Goal: Task Accomplishment & Management: Manage account settings

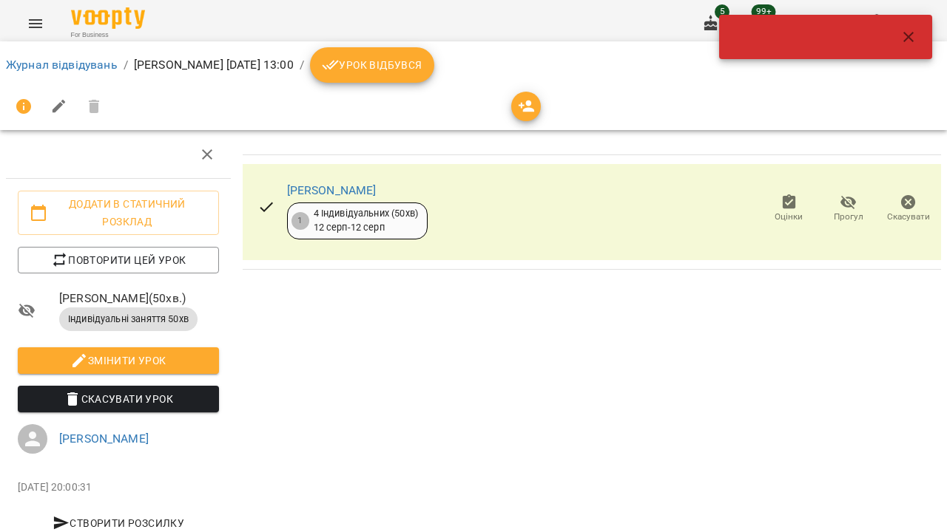
click at [36, 28] on icon "Menu" at bounding box center [36, 24] width 18 height 18
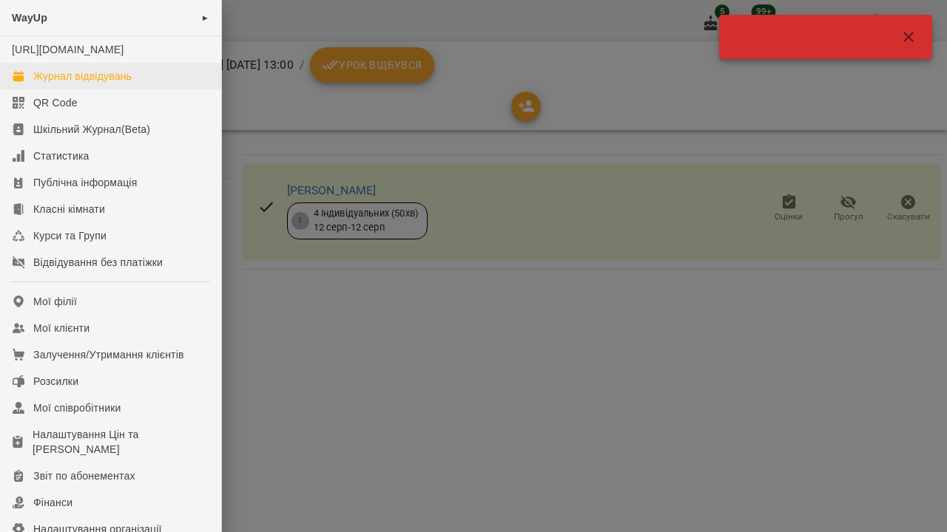
click at [59, 84] on div "Журнал відвідувань" at bounding box center [82, 76] width 98 height 15
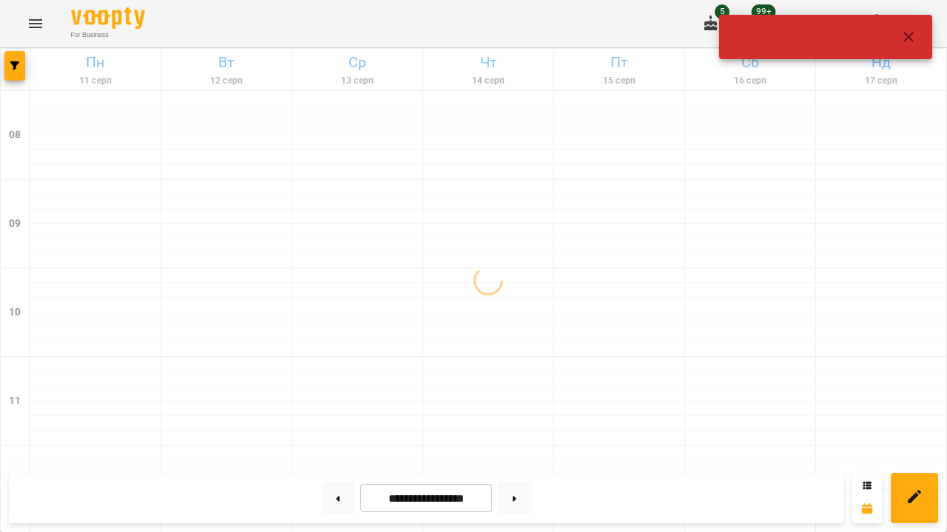
click at [913, 33] on icon "button" at bounding box center [908, 37] width 10 height 10
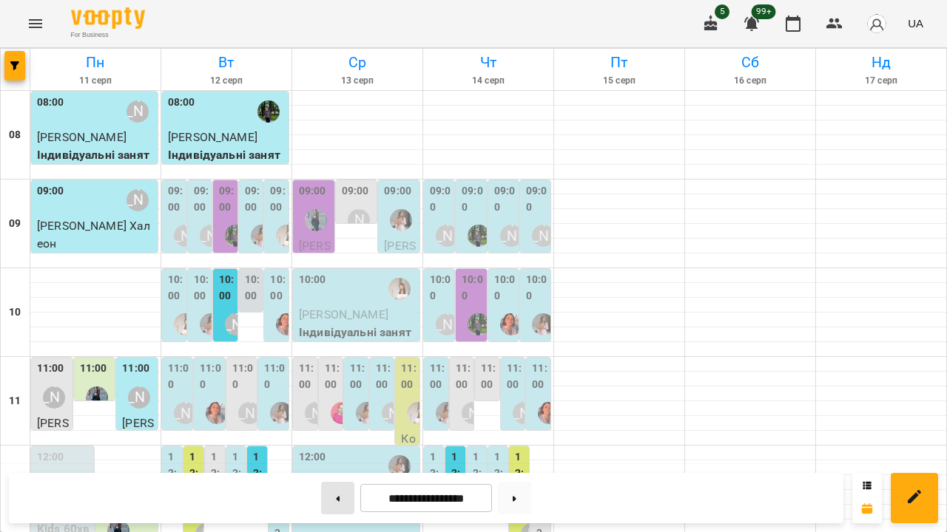
click at [329, 498] on button at bounding box center [337, 498] width 33 height 33
type input "**********"
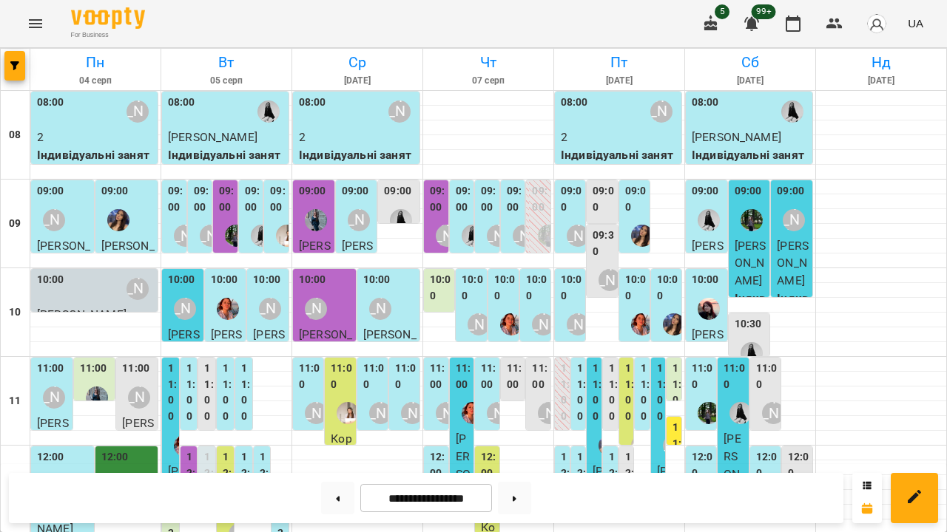
scroll to position [557, 0]
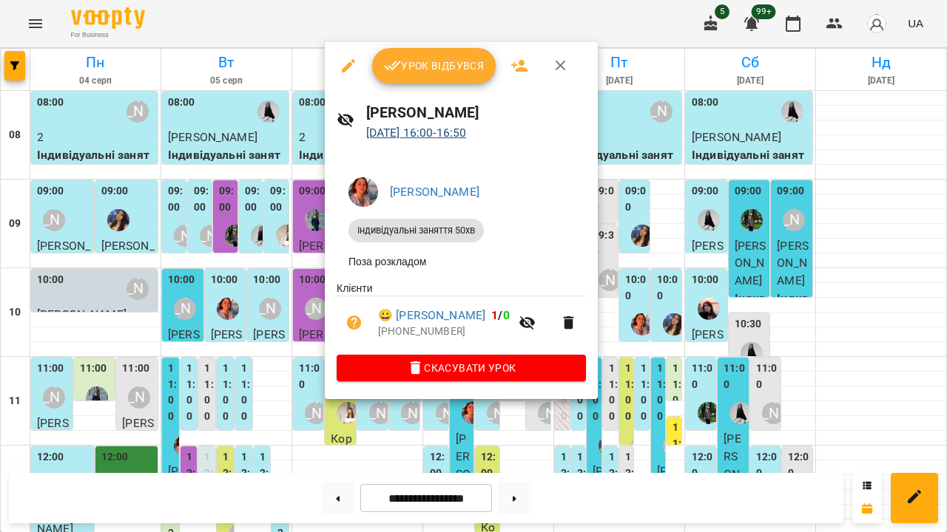
click at [457, 128] on link "[DATE] 16:00 - 16:50" at bounding box center [416, 133] width 101 height 14
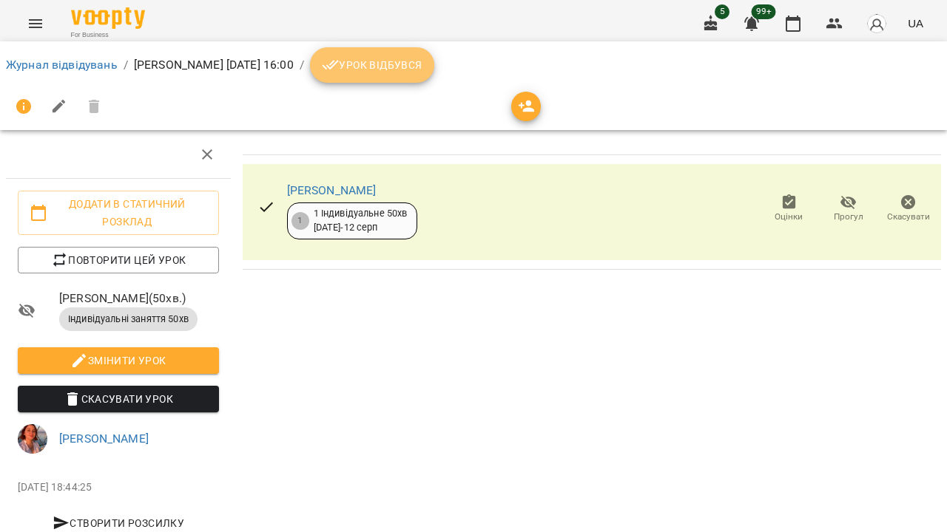
click at [422, 64] on span "Урок відбувся" at bounding box center [372, 65] width 101 height 18
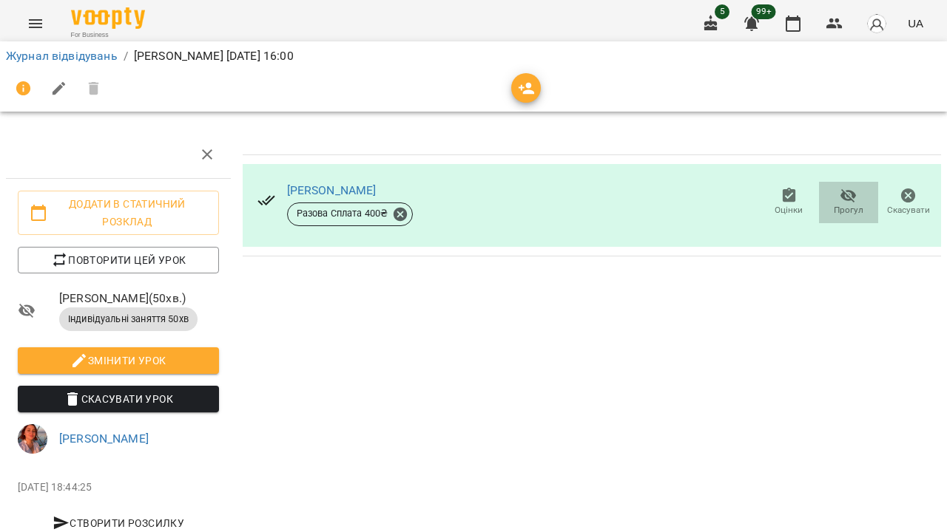
click at [850, 198] on icon "button" at bounding box center [848, 196] width 16 height 14
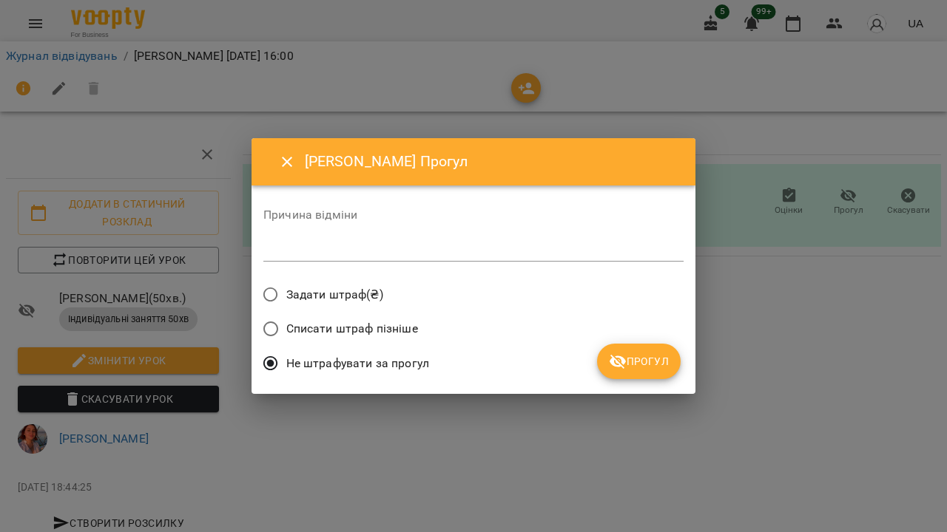
click at [378, 327] on span "Списати штраф пізніше" at bounding box center [352, 329] width 132 height 18
click at [362, 295] on span "Задати штраф(₴)" at bounding box center [334, 295] width 97 height 18
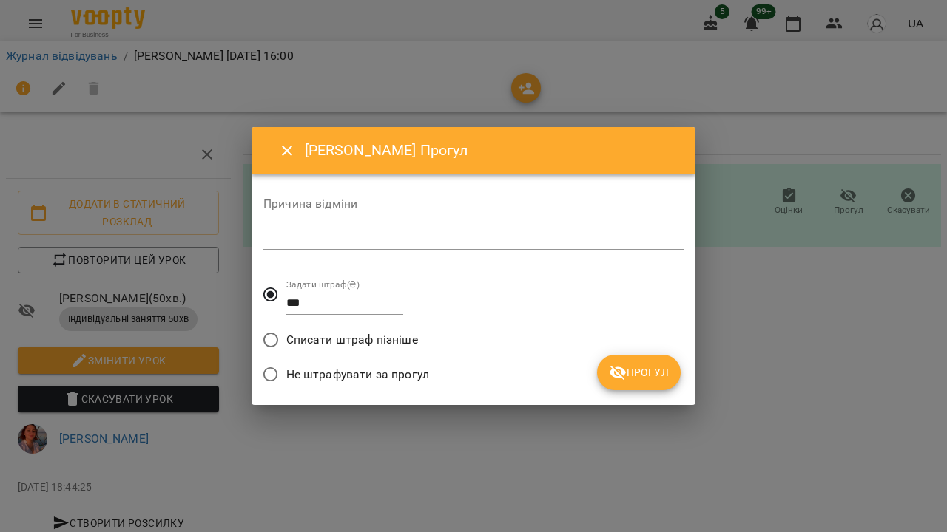
click at [352, 243] on textarea at bounding box center [473, 237] width 420 height 13
click at [285, 152] on icon "Close" at bounding box center [287, 151] width 18 height 18
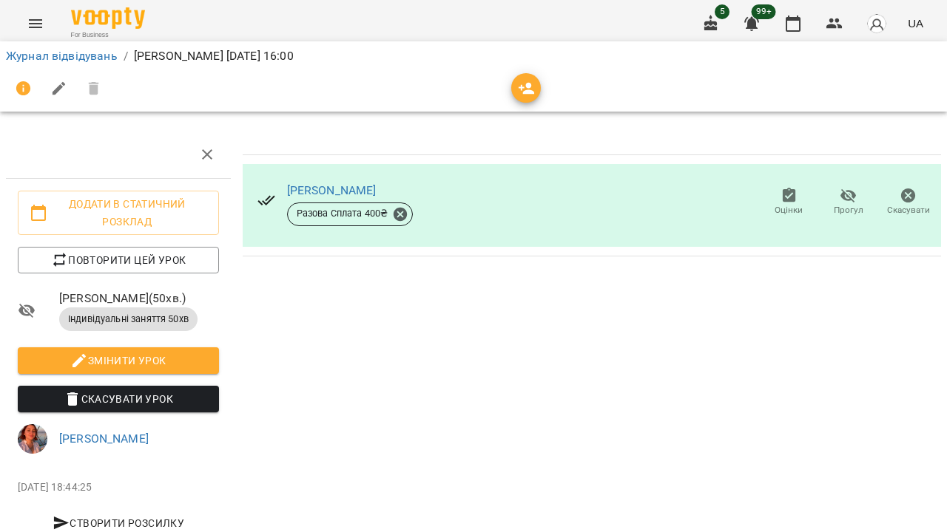
click at [416, 297] on div "Олександр Шубін Разова Сплата 400 ₴ Оцінки Прогул Скасувати" at bounding box center [592, 340] width 710 height 430
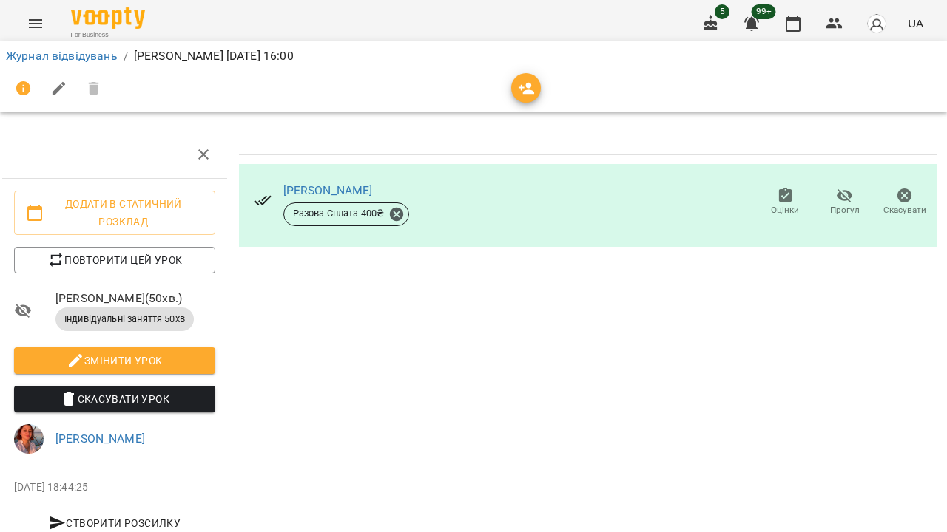
scroll to position [0, 4]
click at [325, 191] on link "[PERSON_NAME]" at bounding box center [327, 190] width 89 height 14
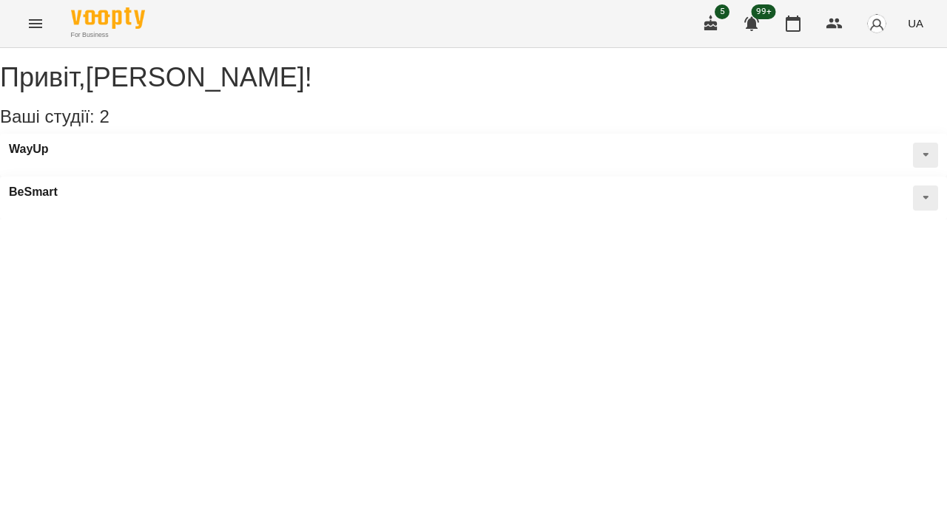
click at [38, 24] on icon "Menu" at bounding box center [36, 24] width 18 height 18
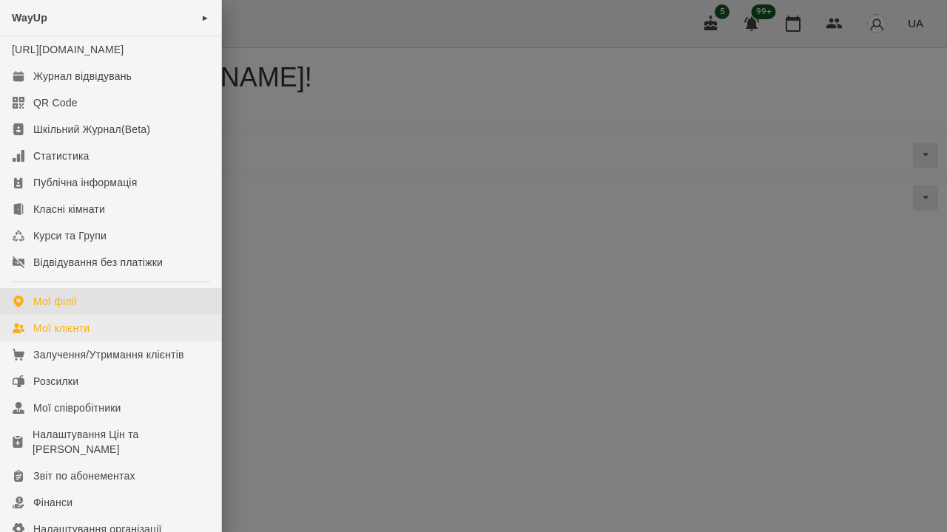
click at [72, 336] on div "Мої клієнти" at bounding box center [61, 328] width 56 height 15
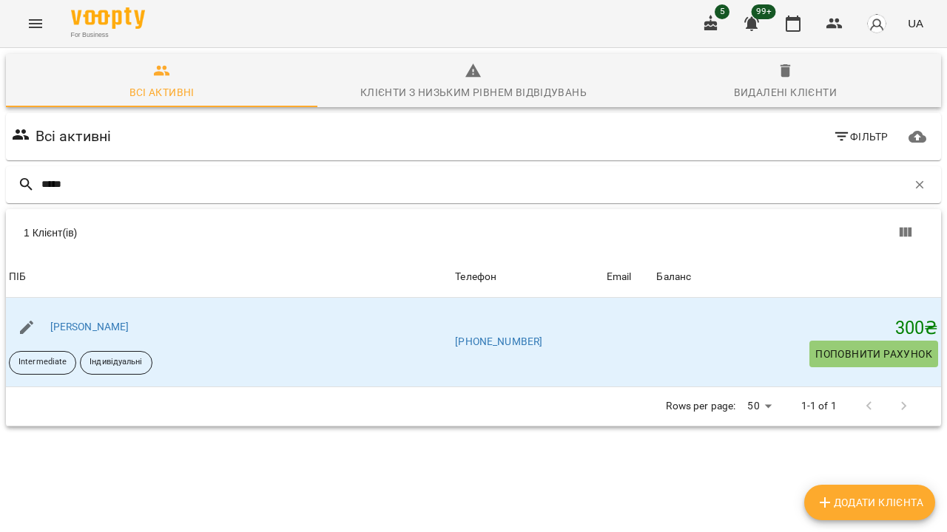
type input "*****"
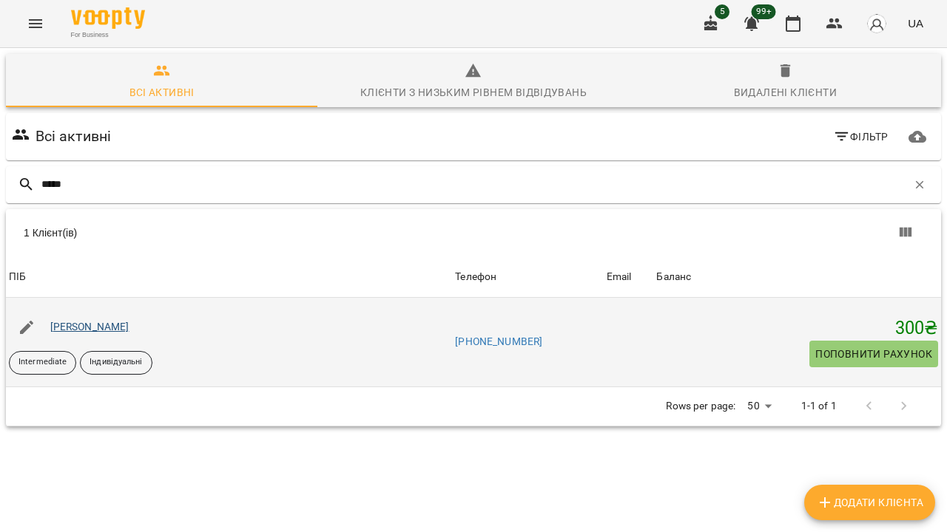
drag, startPoint x: 356, startPoint y: 180, endPoint x: 78, endPoint y: 327, distance: 314.6
click at [78, 327] on link "[PERSON_NAME]" at bounding box center [89, 327] width 79 height 12
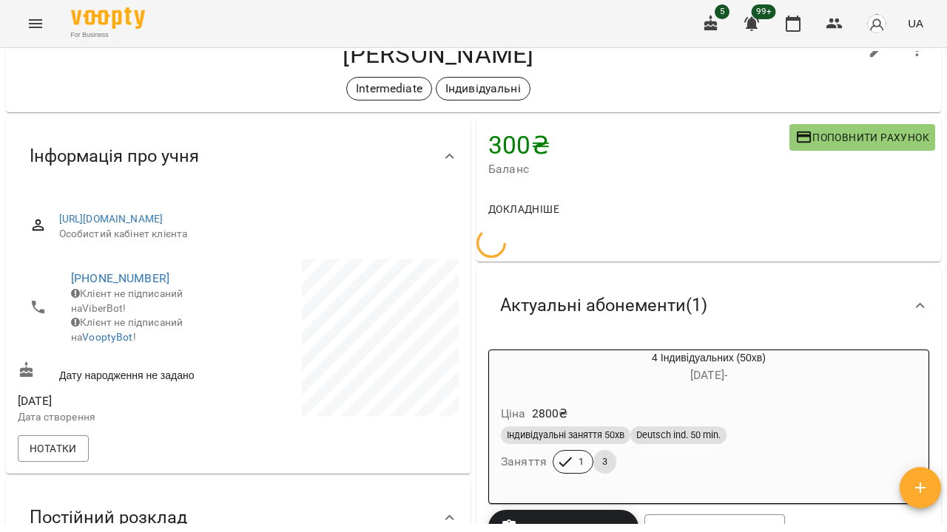
scroll to position [50, 0]
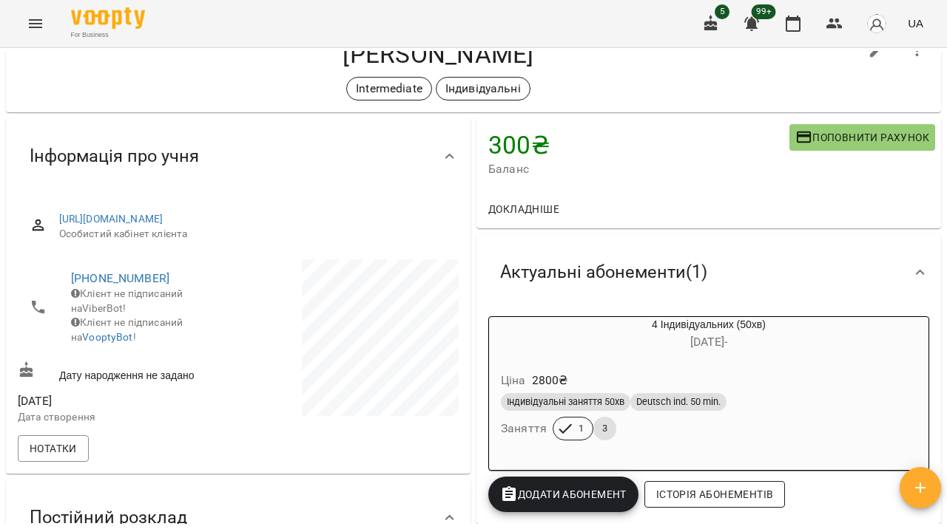
click at [747, 487] on span "Історія абонементів" at bounding box center [714, 495] width 117 height 18
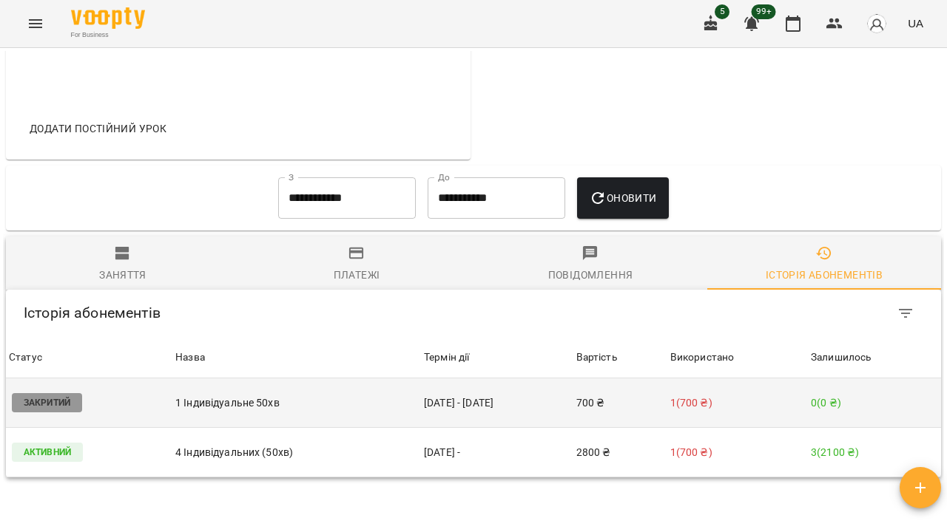
click at [537, 379] on td "06 серп - 08 серп" at bounding box center [497, 404] width 152 height 50
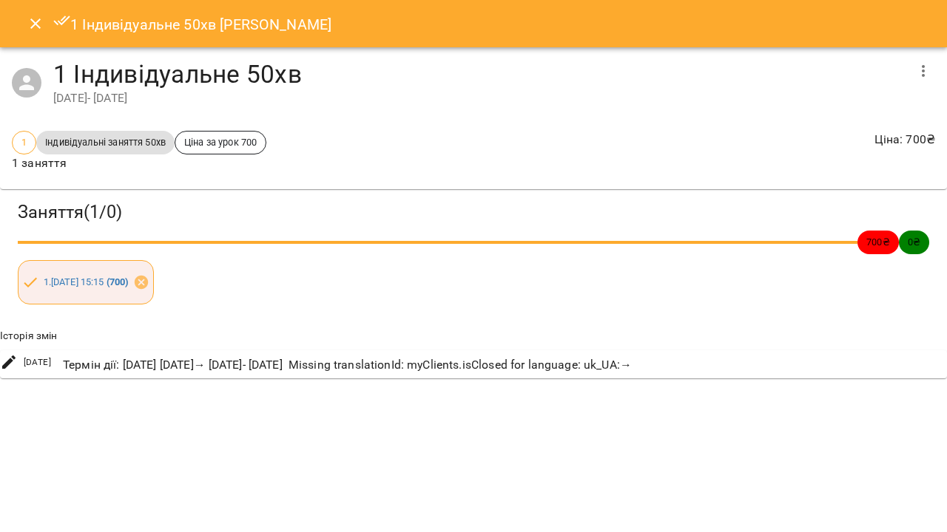
click at [35, 38] on button "Close" at bounding box center [35, 23] width 35 height 35
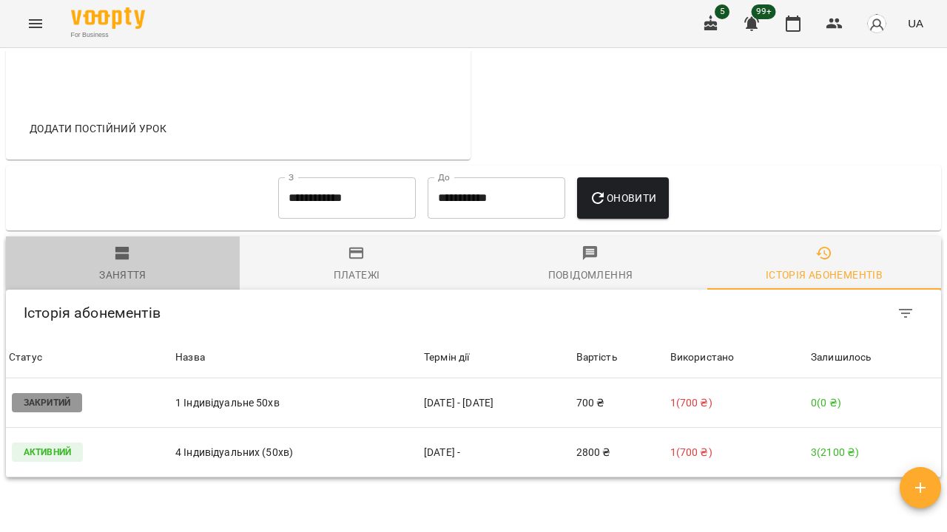
click at [142, 245] on span "Заняття" at bounding box center [123, 265] width 216 height 40
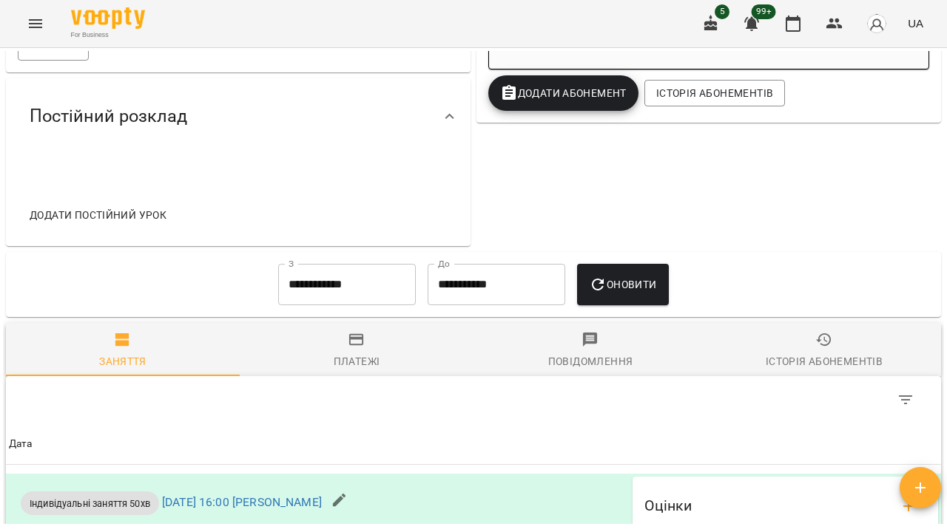
scroll to position [541, 0]
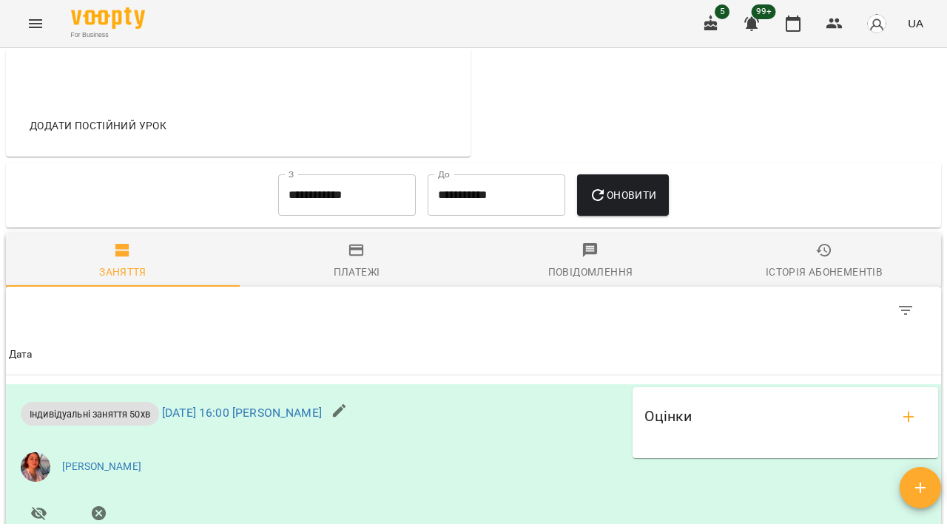
click at [821, 242] on span "Історія абонементів" at bounding box center [824, 262] width 216 height 40
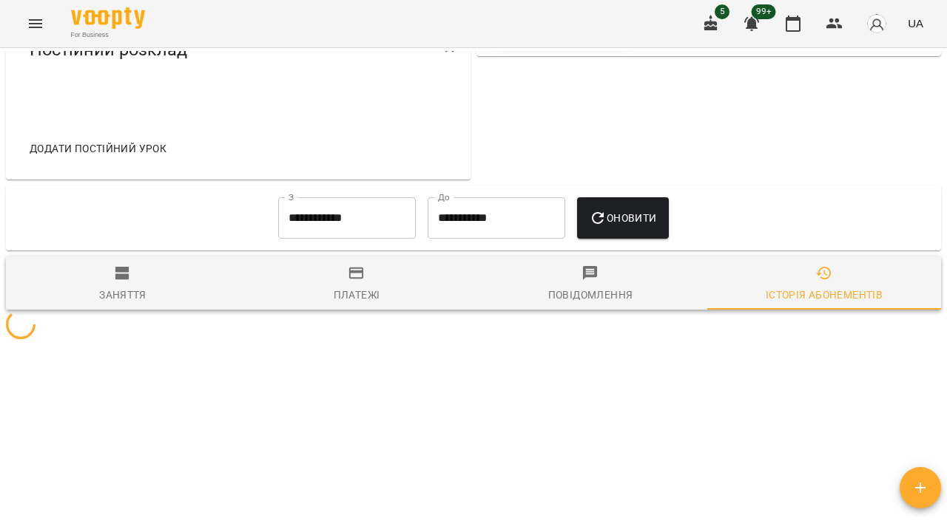
scroll to position [538, 0]
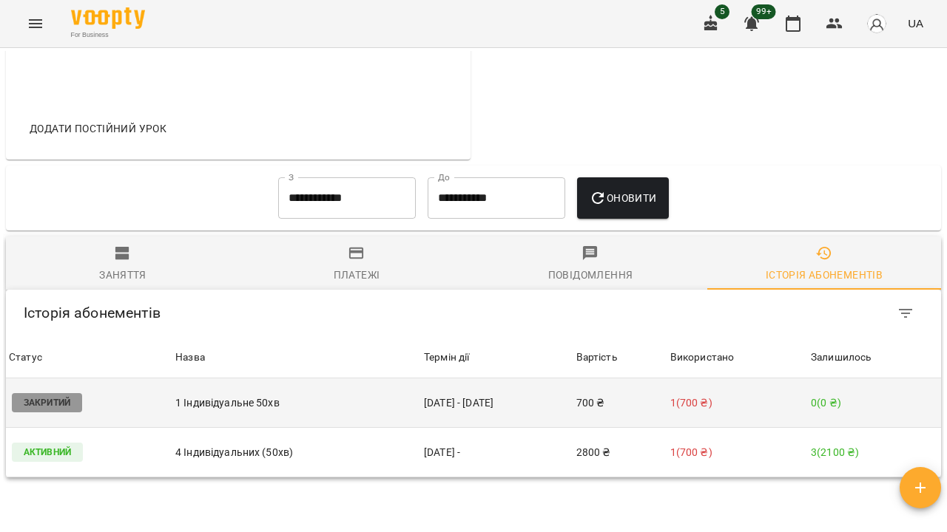
click at [372, 388] on td "1 Індивідуальне 50хв" at bounding box center [296, 404] width 248 height 50
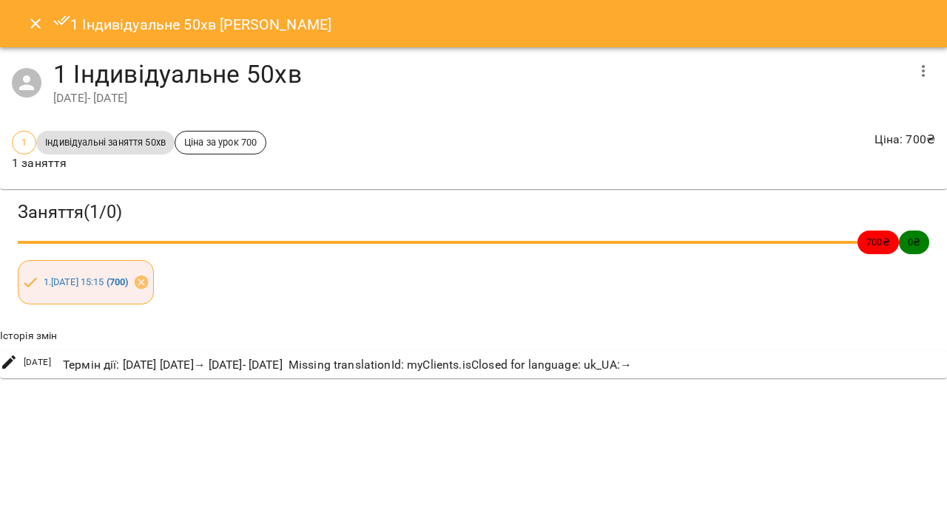
click at [33, 27] on icon "Close" at bounding box center [35, 23] width 10 height 10
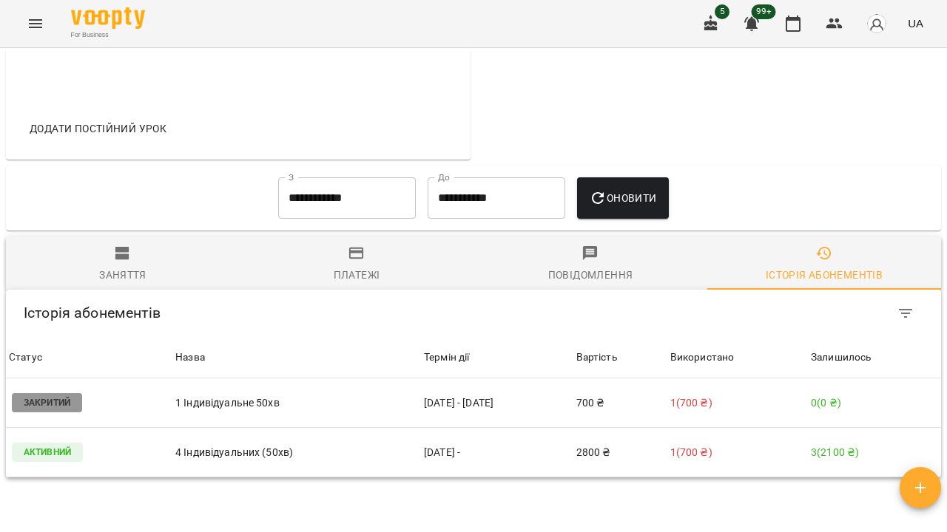
click at [412, 179] on input "**********" at bounding box center [347, 197] width 138 height 41
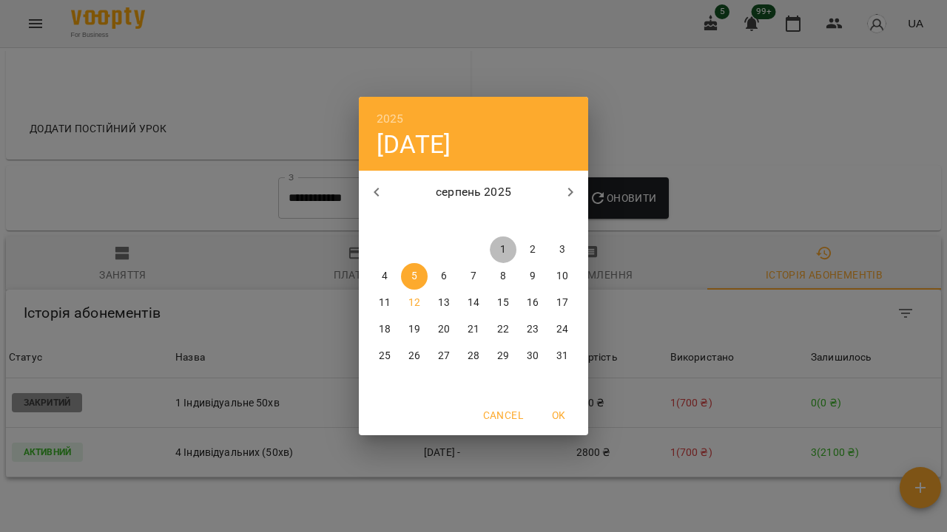
click at [507, 250] on span "1" at bounding box center [503, 250] width 27 height 15
type input "**********"
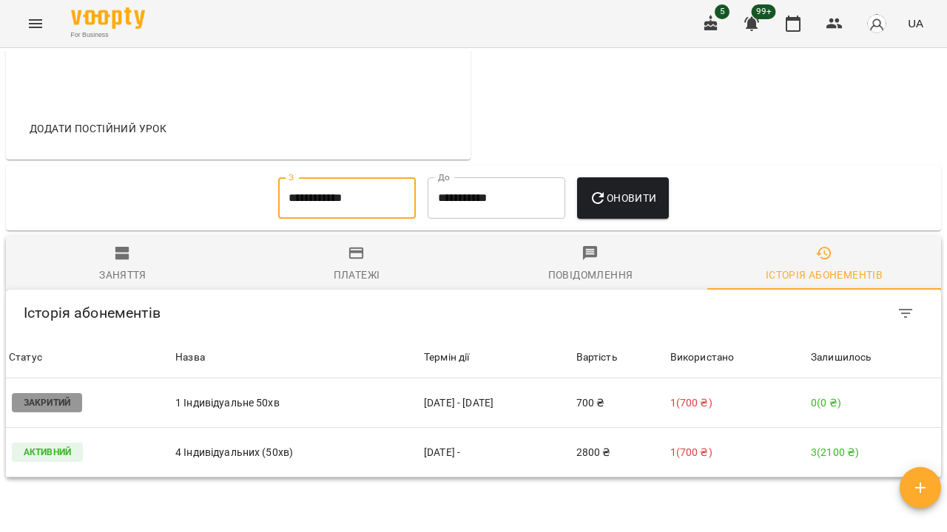
click at [635, 177] on button "Оновити" at bounding box center [622, 197] width 91 height 41
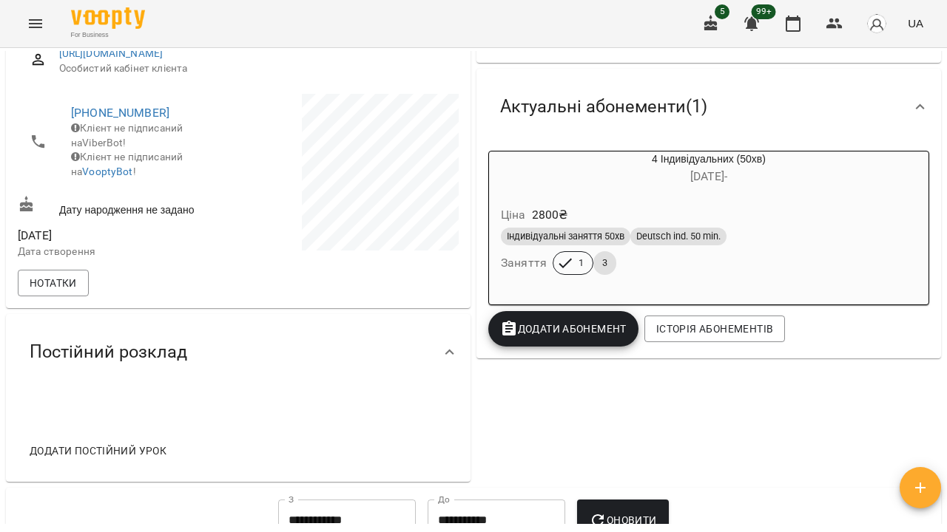
scroll to position [232, 0]
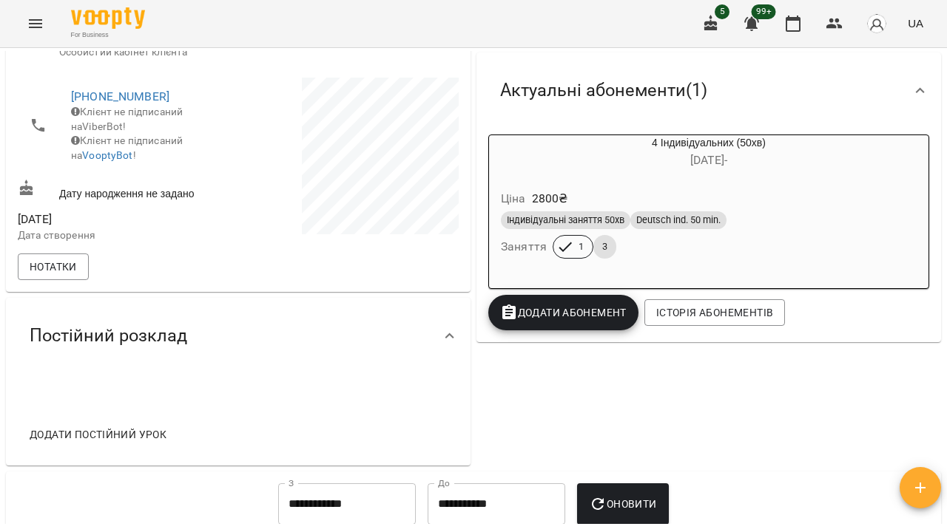
click at [579, 304] on span "Додати Абонемент" at bounding box center [563, 313] width 126 height 18
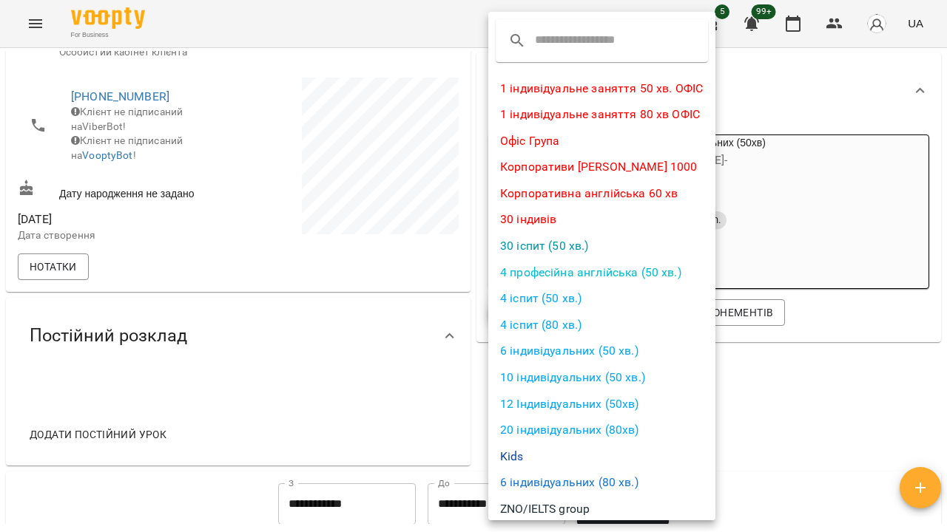
click at [799, 382] on div at bounding box center [473, 266] width 947 height 532
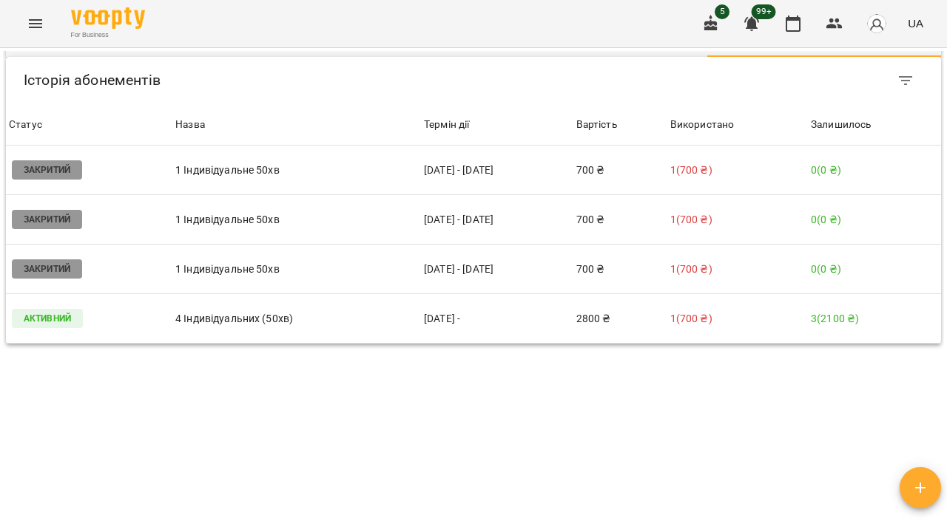
scroll to position [791, 0]
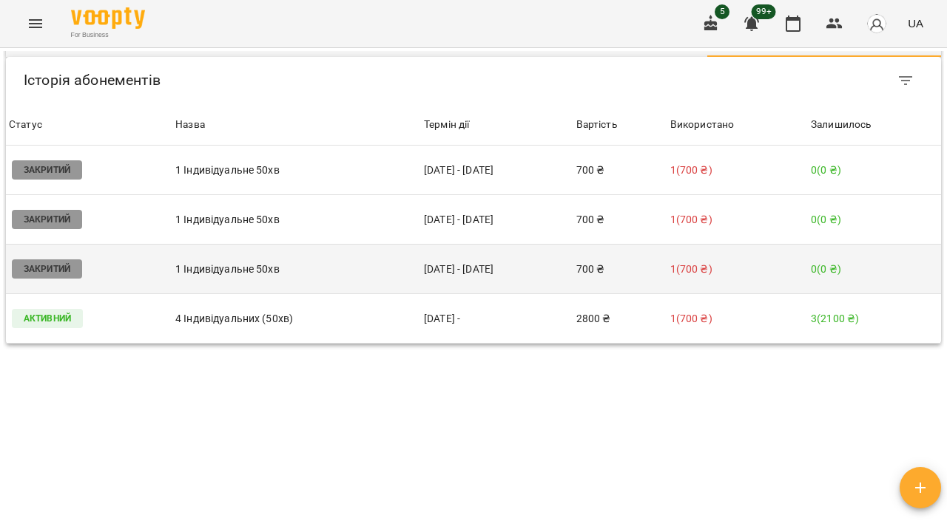
click at [443, 245] on td "06 серп - 08 серп" at bounding box center [497, 270] width 152 height 50
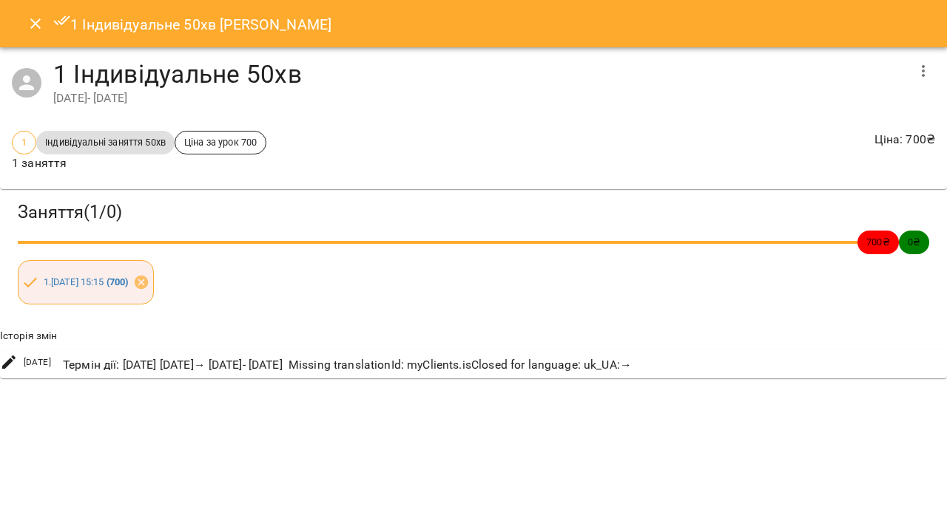
click at [17, 21] on div "1 Індивідуальне 50хв Олександр Шубін" at bounding box center [473, 23] width 947 height 47
click at [24, 18] on button "Close" at bounding box center [35, 23] width 35 height 35
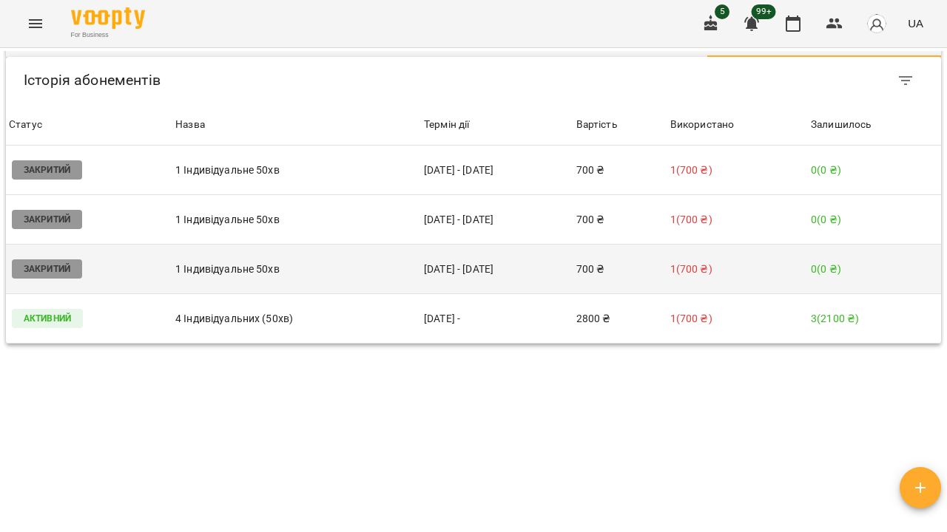
click at [421, 245] on td "06 серп - 08 серп" at bounding box center [497, 270] width 152 height 50
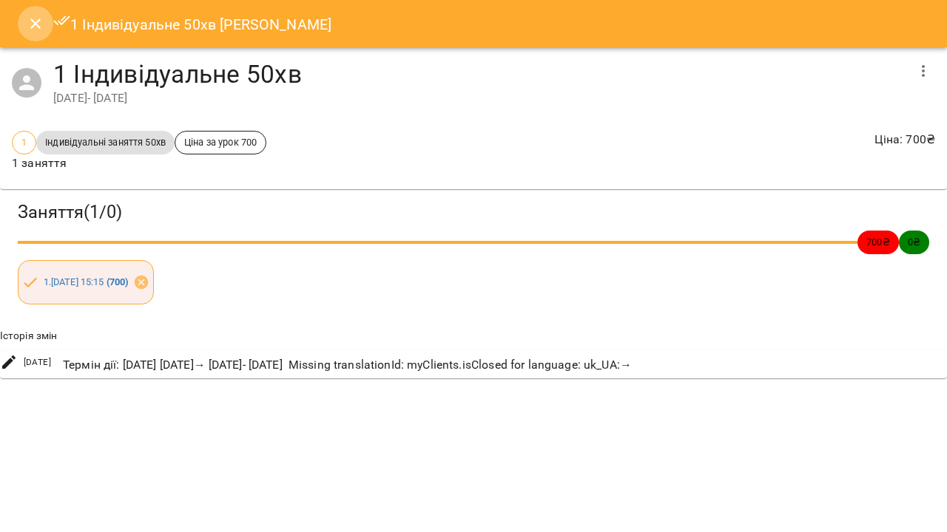
click at [38, 17] on icon "Close" at bounding box center [36, 24] width 18 height 18
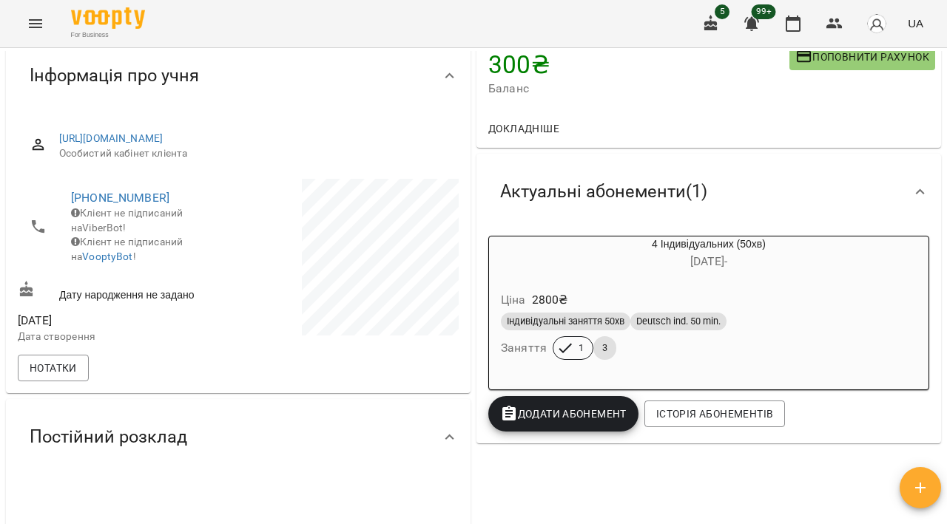
scroll to position [133, 0]
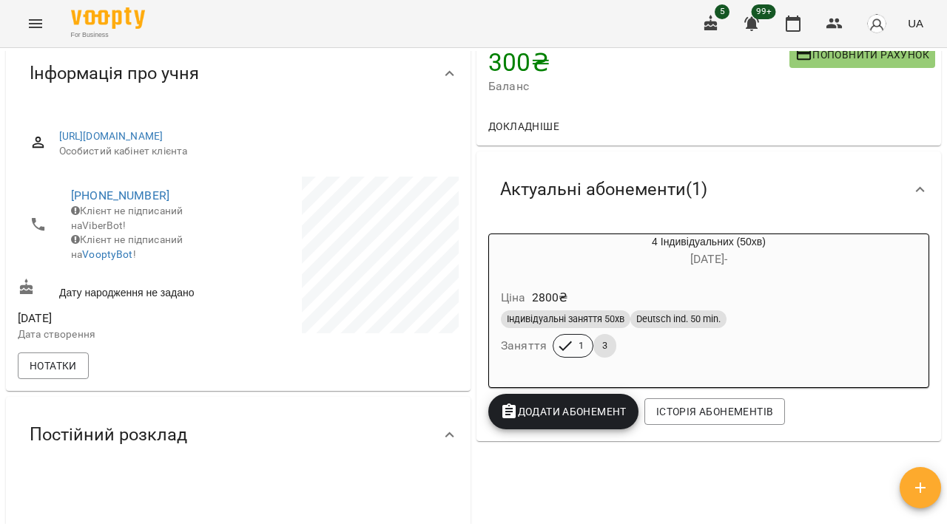
click at [660, 231] on div "4 Індивідуальних (50хв) 08 серп -" at bounding box center [708, 251] width 445 height 41
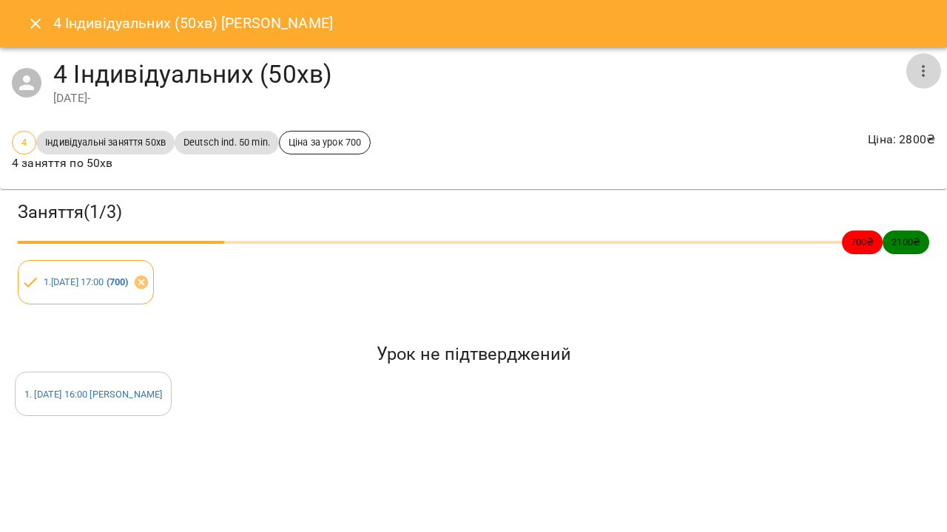
click at [918, 70] on icon "button" at bounding box center [923, 71] width 18 height 18
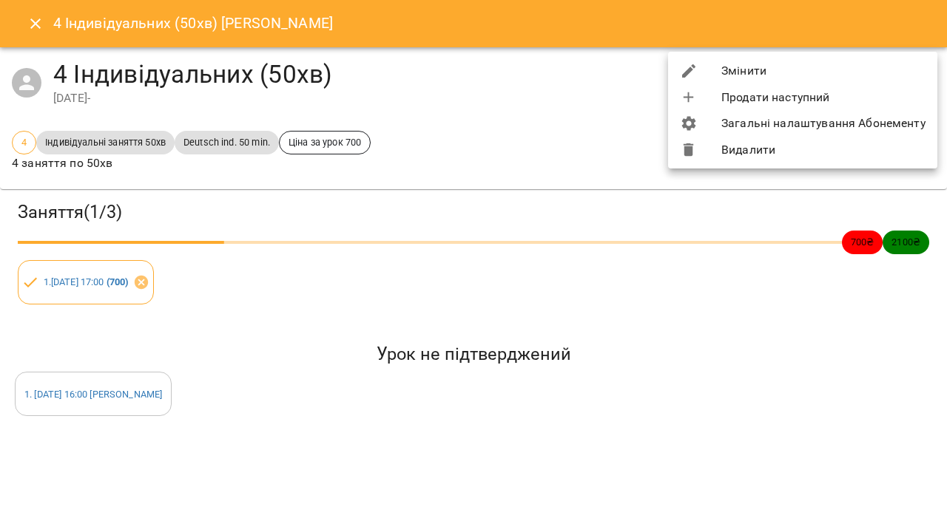
click at [788, 75] on li "Змінити" at bounding box center [802, 71] width 269 height 27
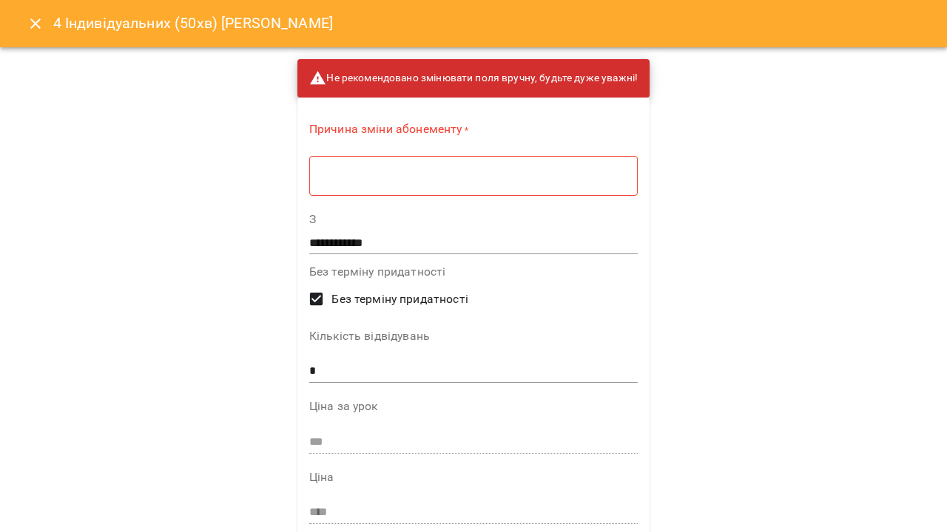
click at [393, 182] on textarea at bounding box center [473, 175] width 308 height 13
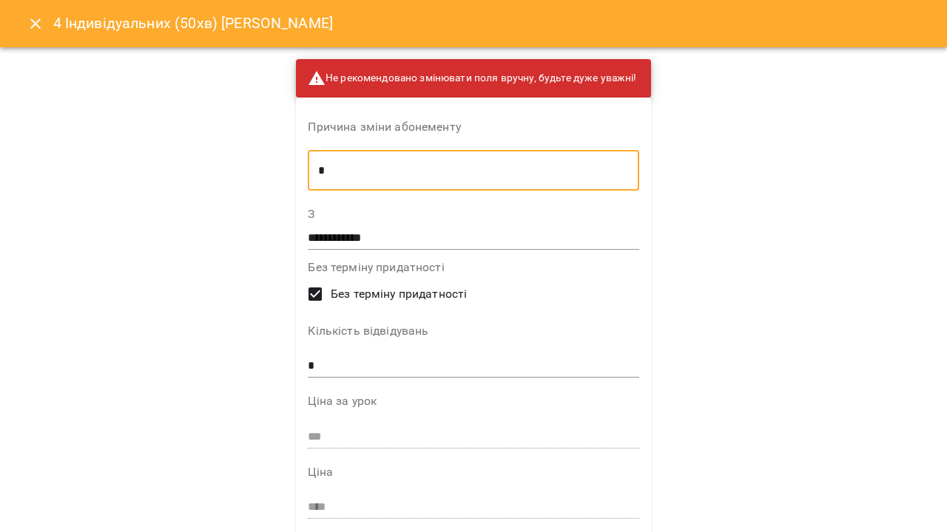
click at [376, 229] on input "**********" at bounding box center [473, 238] width 331 height 24
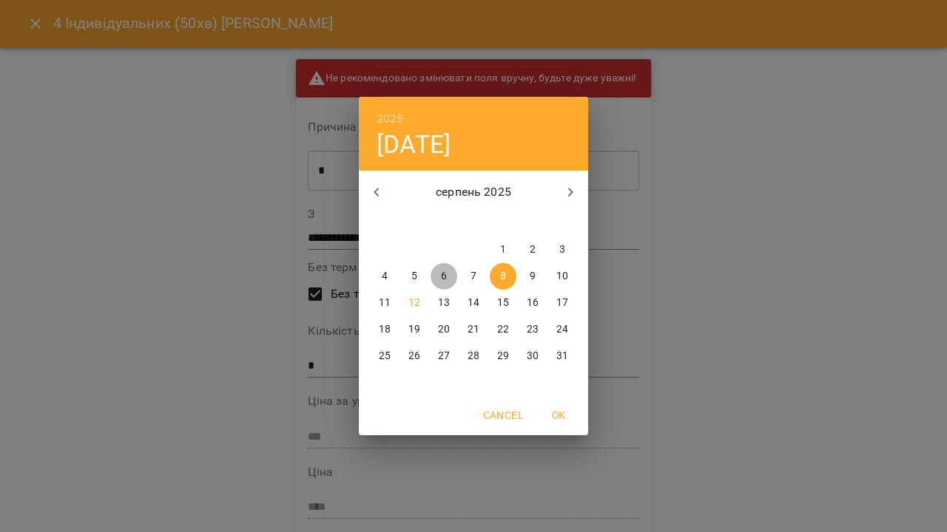
click at [437, 277] on span "6" at bounding box center [443, 276] width 27 height 15
type input "**********"
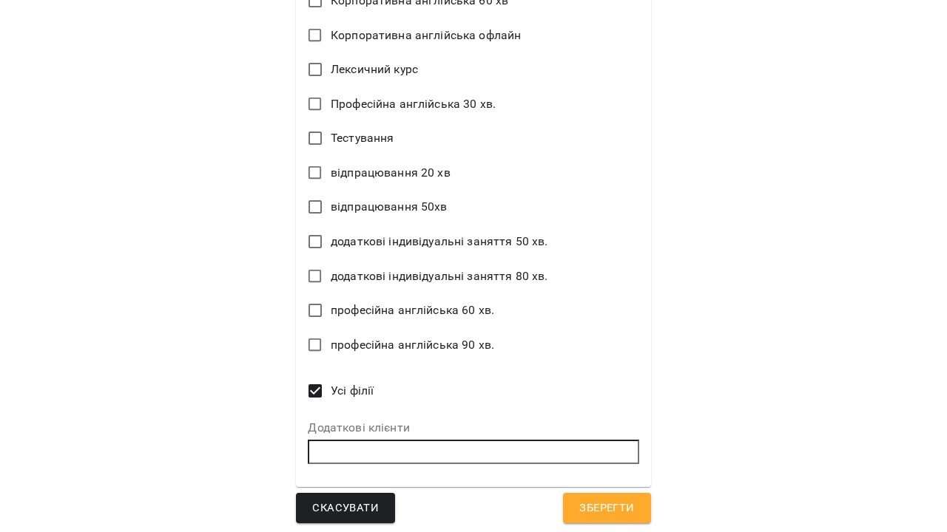
scroll to position [1256, 0]
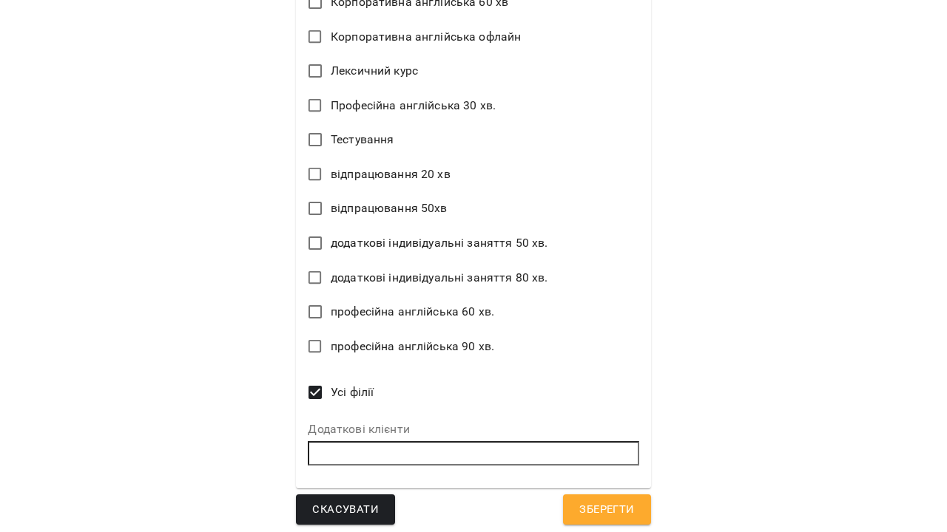
click at [615, 501] on span "Зберегти" at bounding box center [606, 510] width 55 height 19
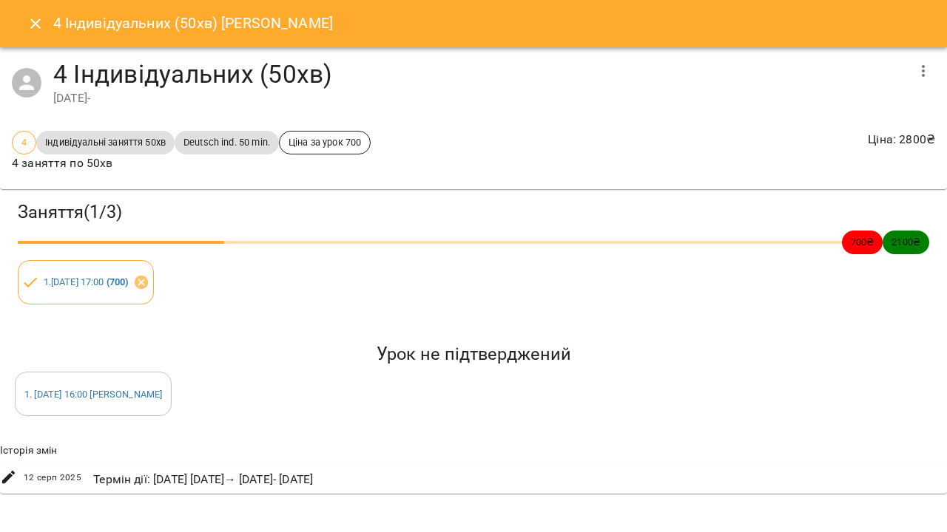
click at [33, 29] on icon "Close" at bounding box center [36, 24] width 18 height 18
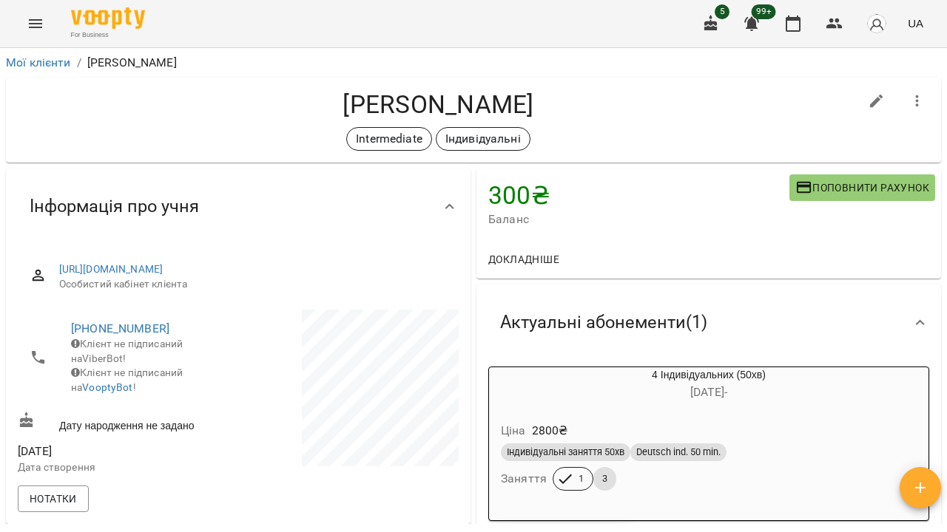
scroll to position [0, 0]
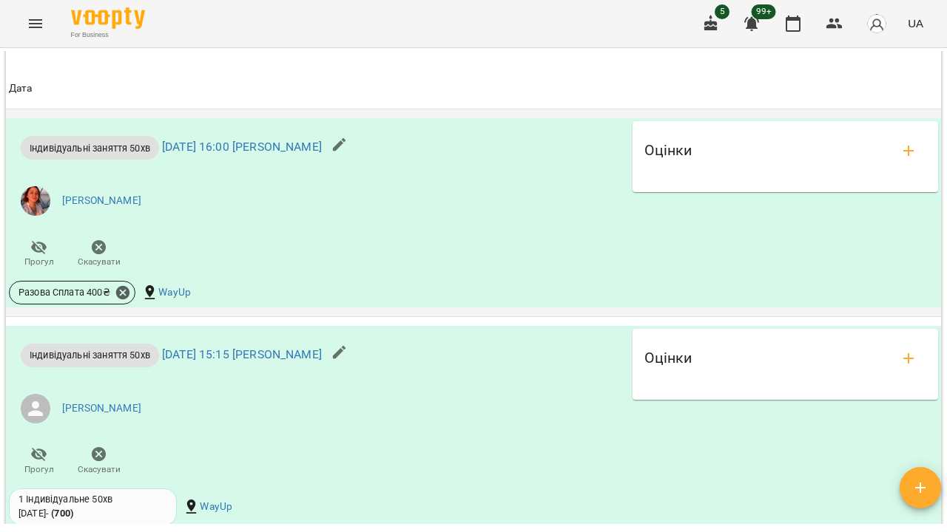
scroll to position [782, 0]
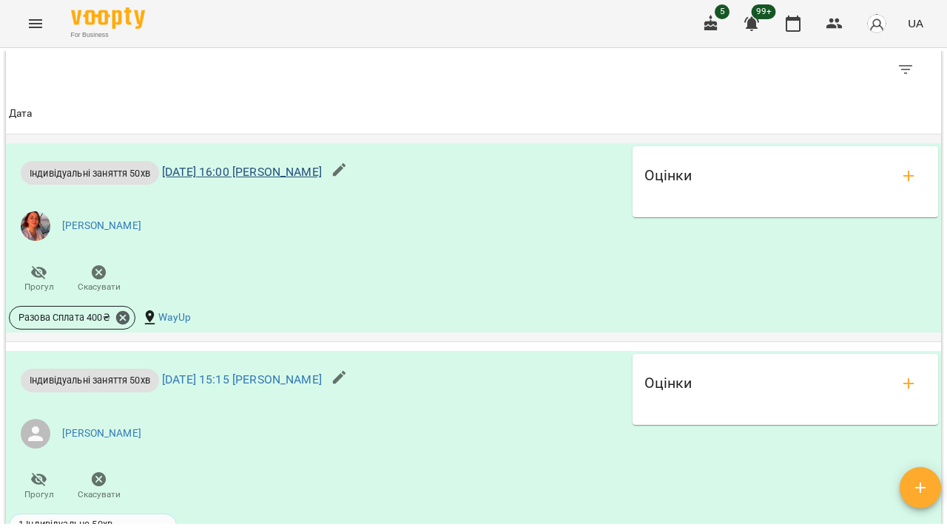
click at [322, 179] on link "ср 06 серп 2025 16:00 Олександр Шубін" at bounding box center [242, 172] width 160 height 14
